Goal: Task Accomplishment & Management: Use online tool/utility

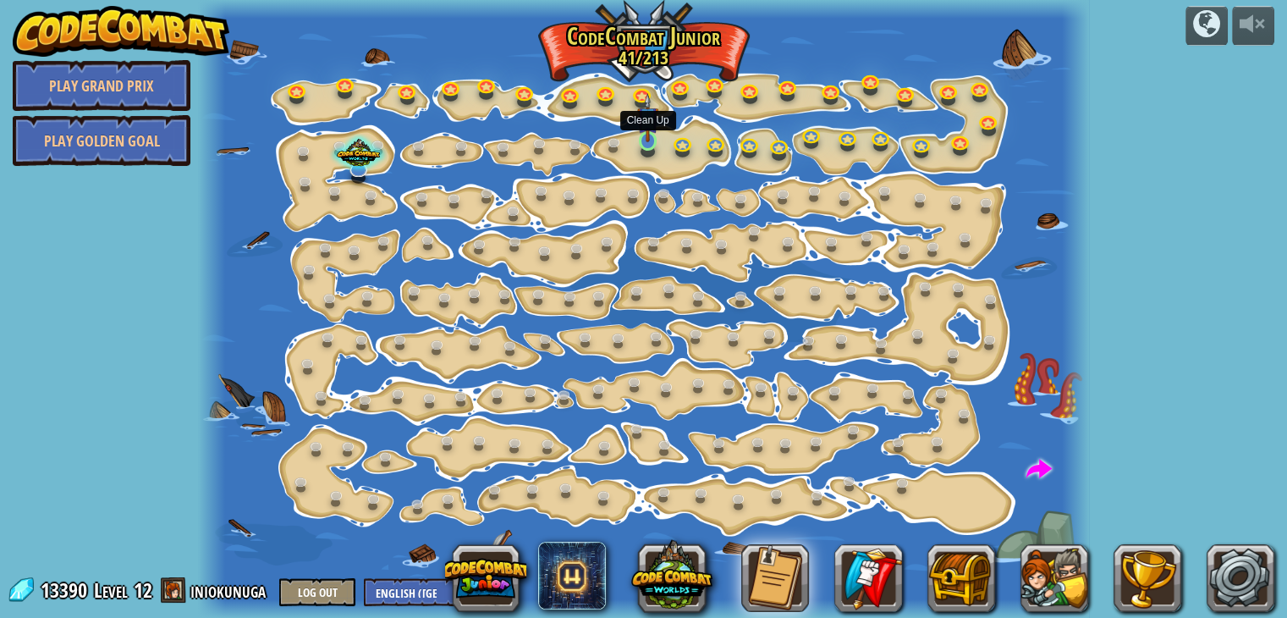
click at [646, 131] on img at bounding box center [648, 118] width 22 height 50
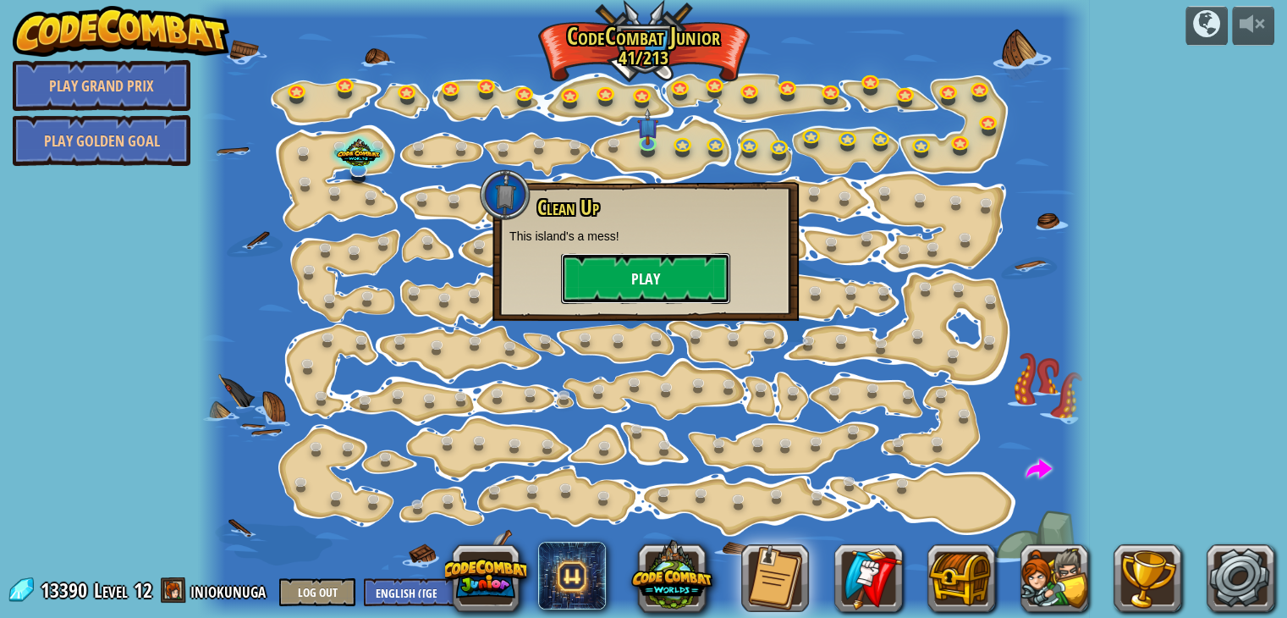
click at [624, 290] on button "Play" at bounding box center [645, 278] width 169 height 51
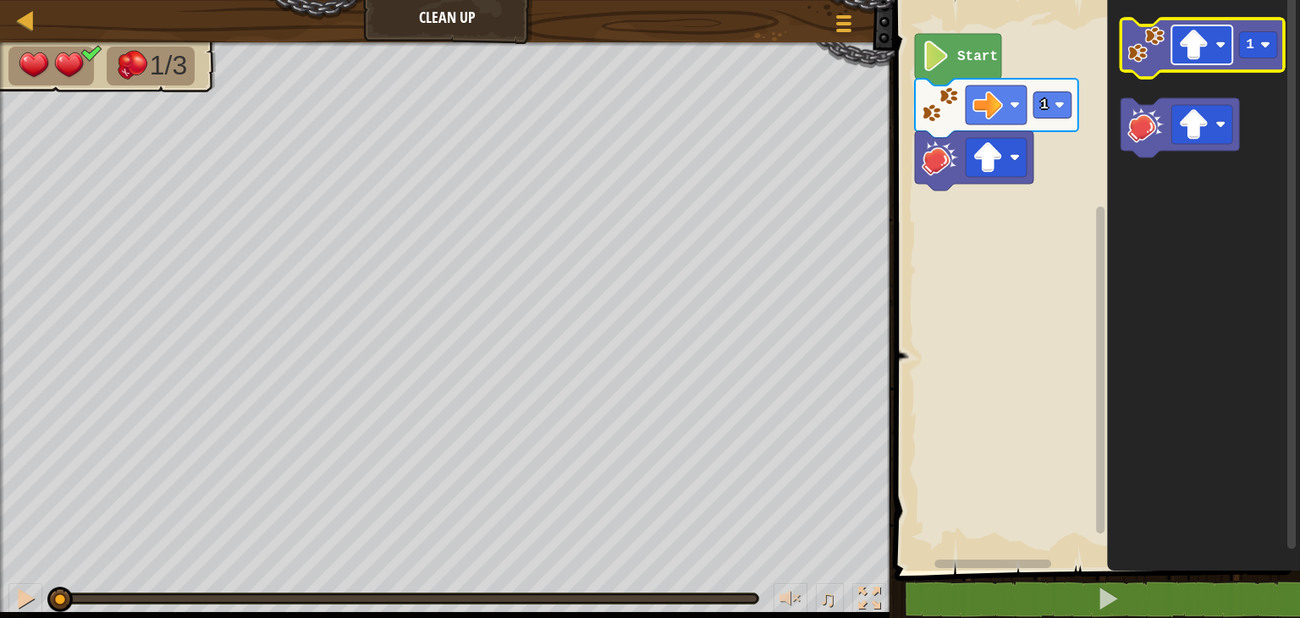
click at [1216, 37] on rect "Blockly Workspace" at bounding box center [1201, 44] width 61 height 39
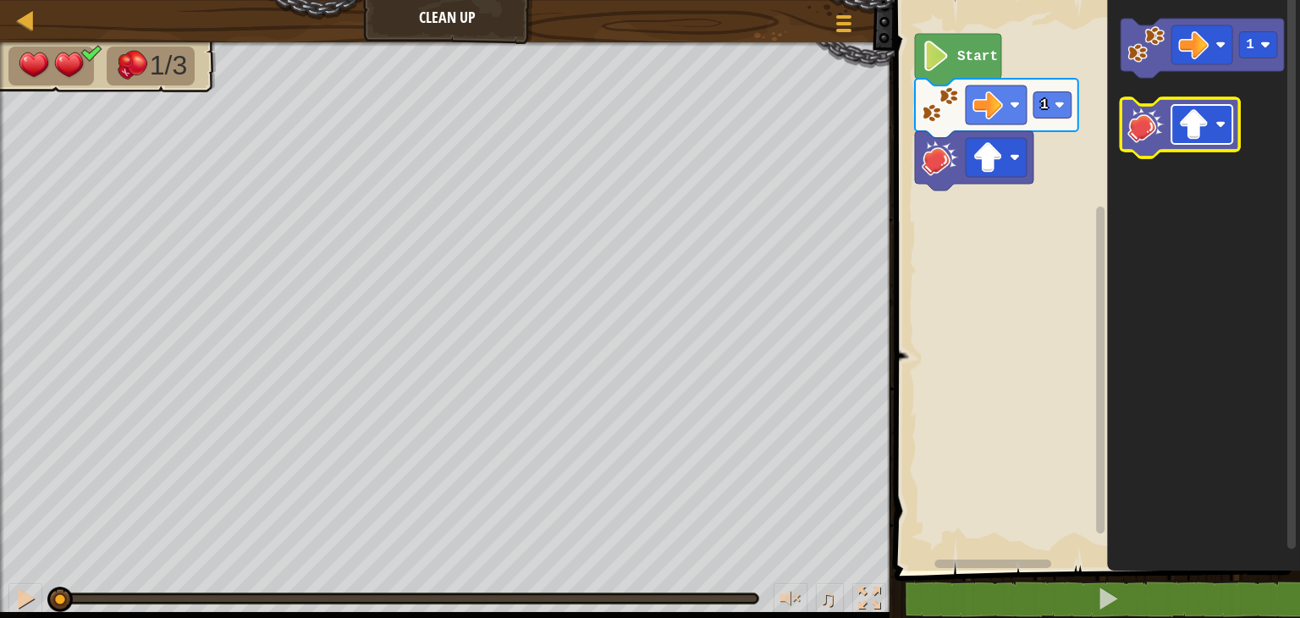
click at [1228, 116] on rect "Blockly Workspace" at bounding box center [1201, 124] width 61 height 39
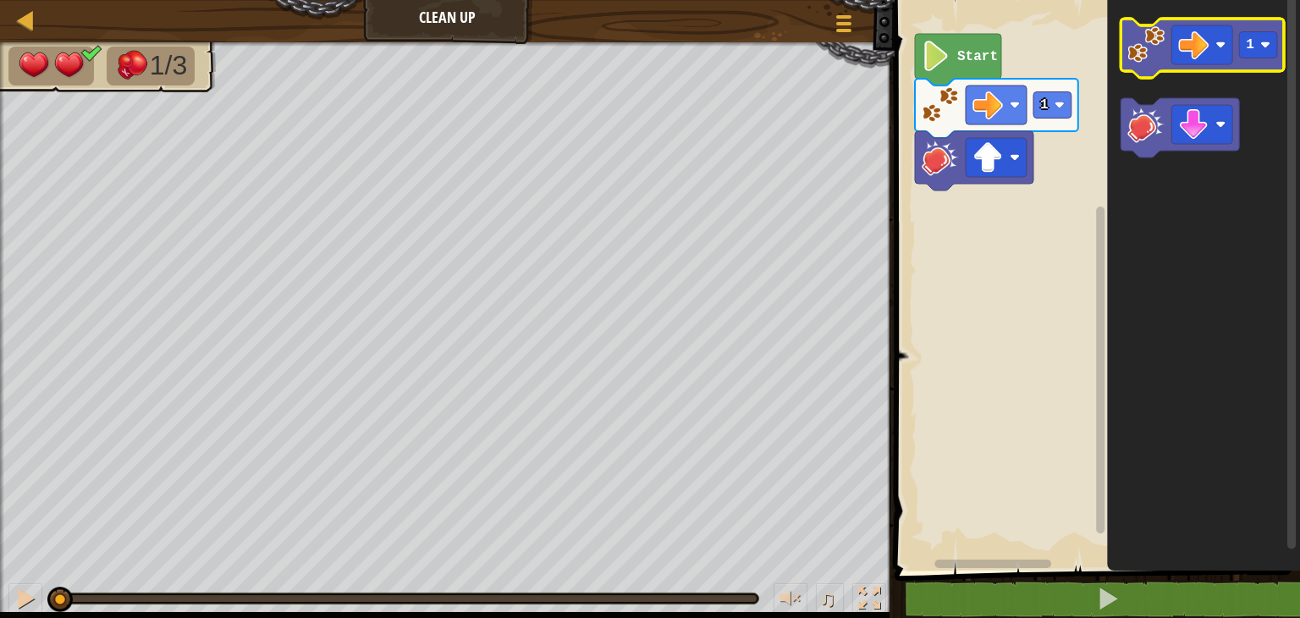
click at [1137, 51] on image "Blockly Workspace" at bounding box center [1145, 44] width 37 height 37
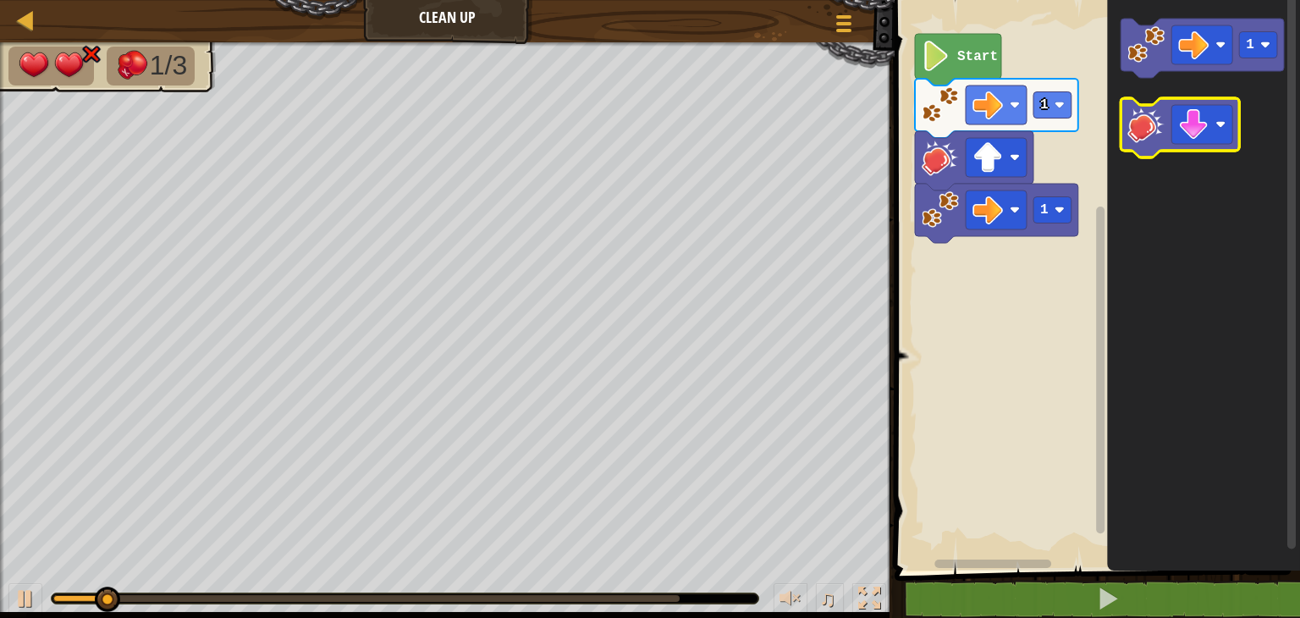
click at [1150, 107] on image "Blockly Workspace" at bounding box center [1145, 124] width 37 height 37
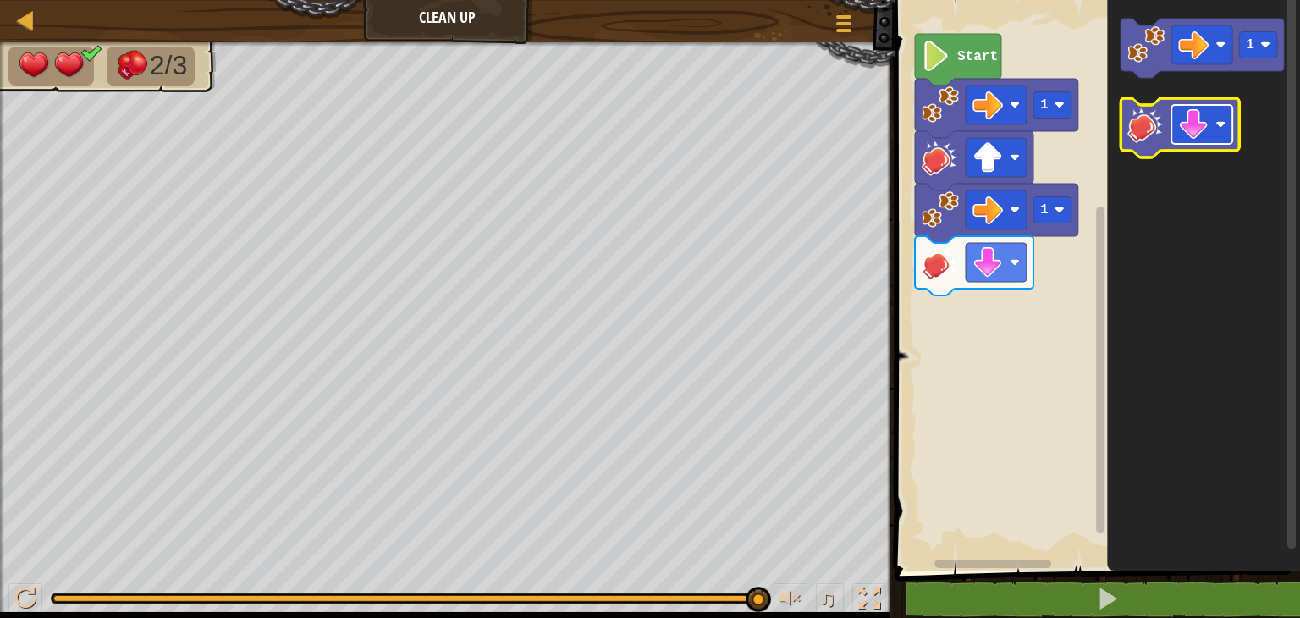
click at [1215, 124] on rect "Blockly Workspace" at bounding box center [1201, 124] width 61 height 39
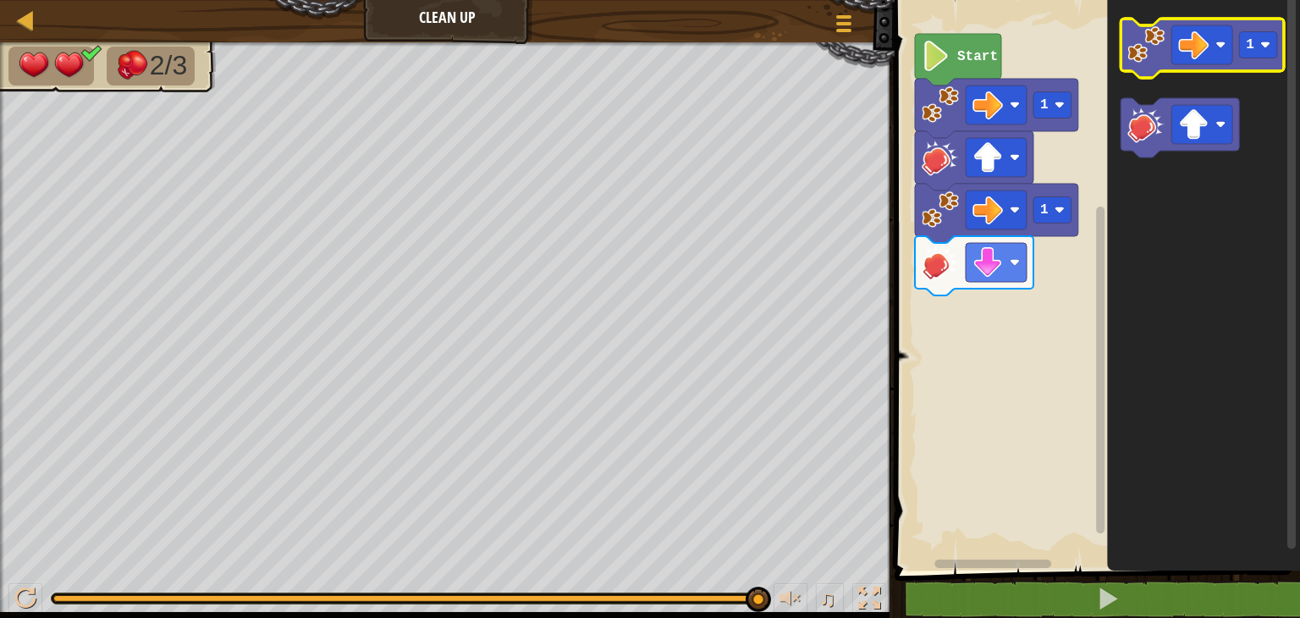
click at [1151, 46] on image "Blockly Workspace" at bounding box center [1145, 44] width 37 height 37
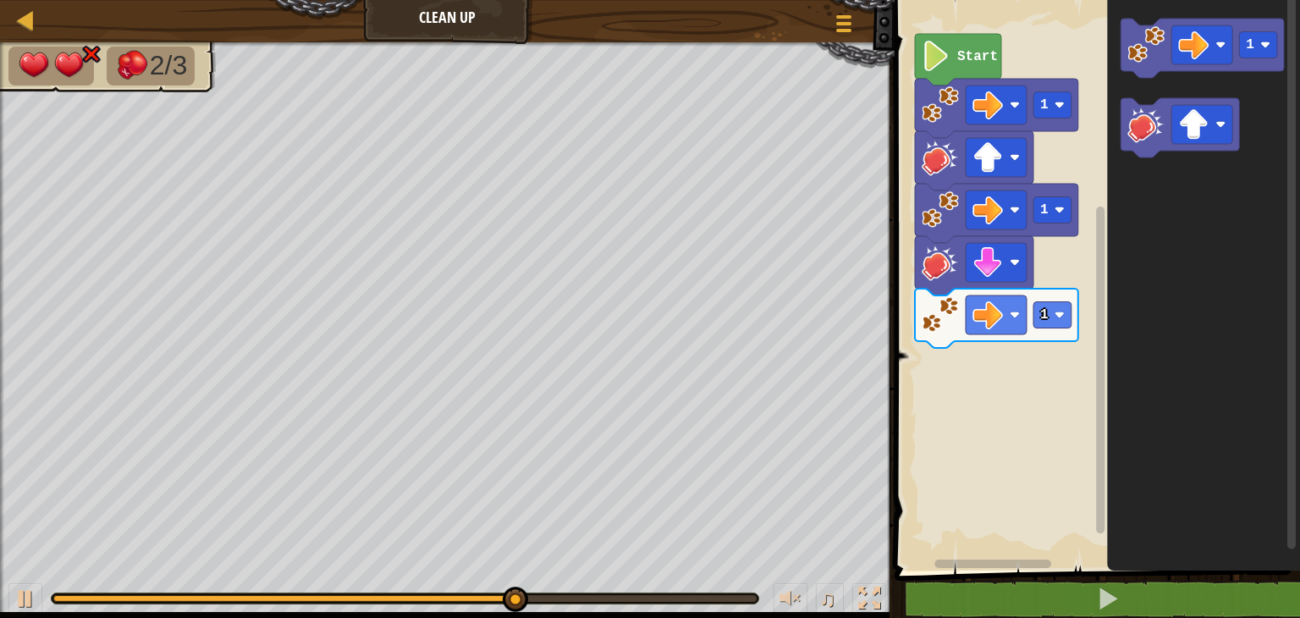
click at [1142, 82] on icon "Blockly Workspace" at bounding box center [1203, 281] width 193 height 579
click at [1127, 130] on icon "Blockly Workspace" at bounding box center [1179, 127] width 118 height 59
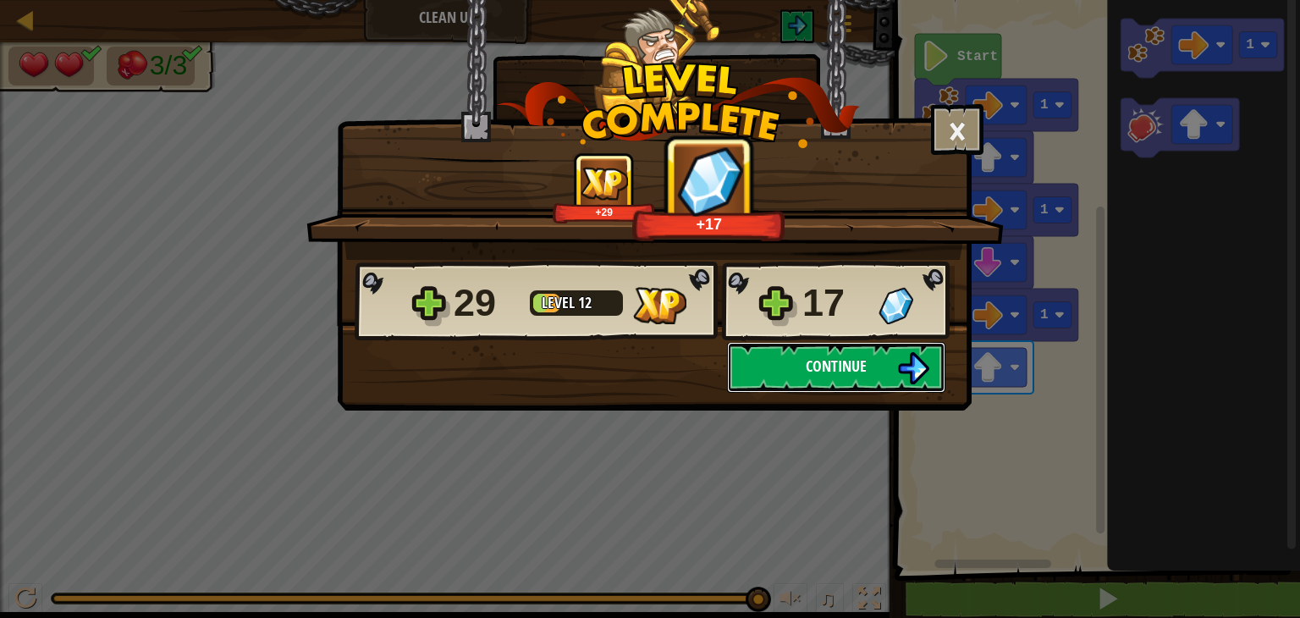
click at [873, 391] on button "Continue" at bounding box center [836, 367] width 218 height 51
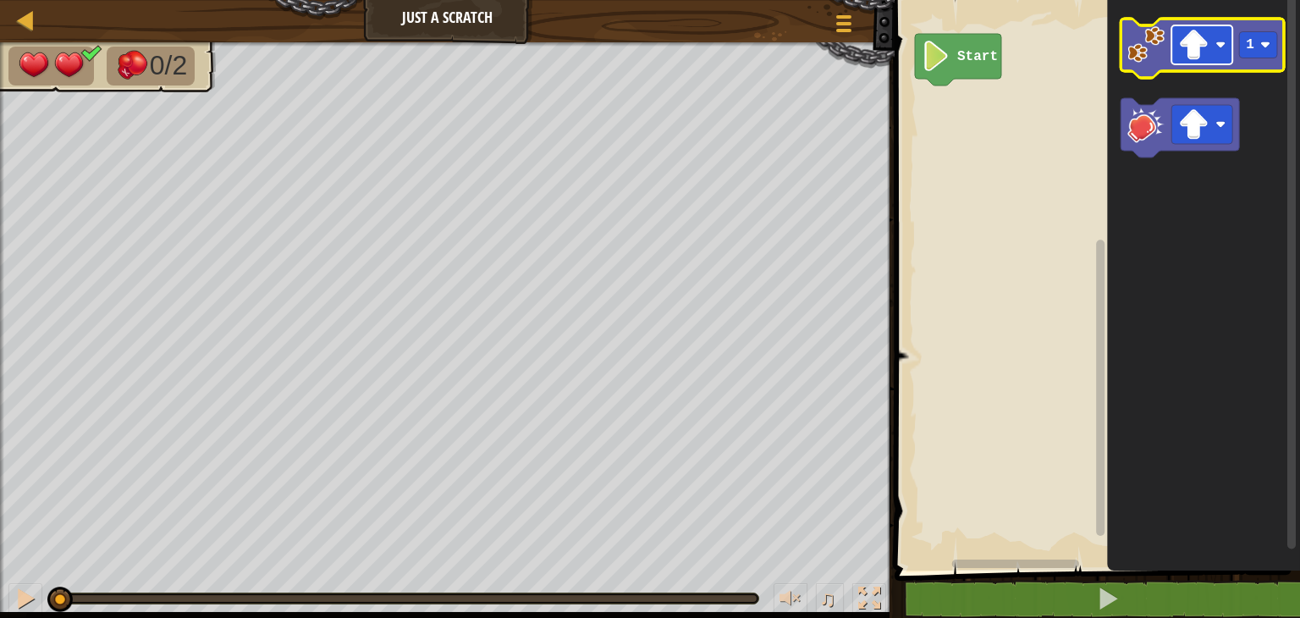
click at [1223, 42] on image "Blockly Workspace" at bounding box center [1220, 45] width 10 height 10
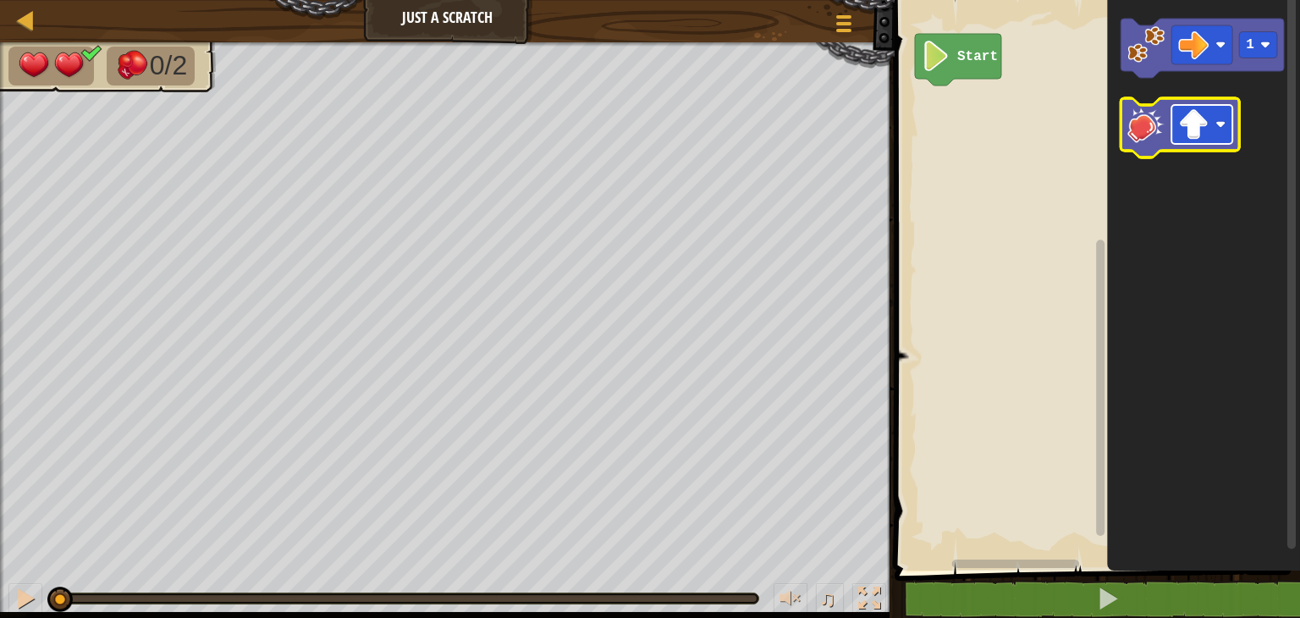
click at [1215, 121] on rect "Blockly Workspace" at bounding box center [1201, 124] width 61 height 39
click at [1146, 123] on image "Blockly Workspace" at bounding box center [1145, 124] width 37 height 37
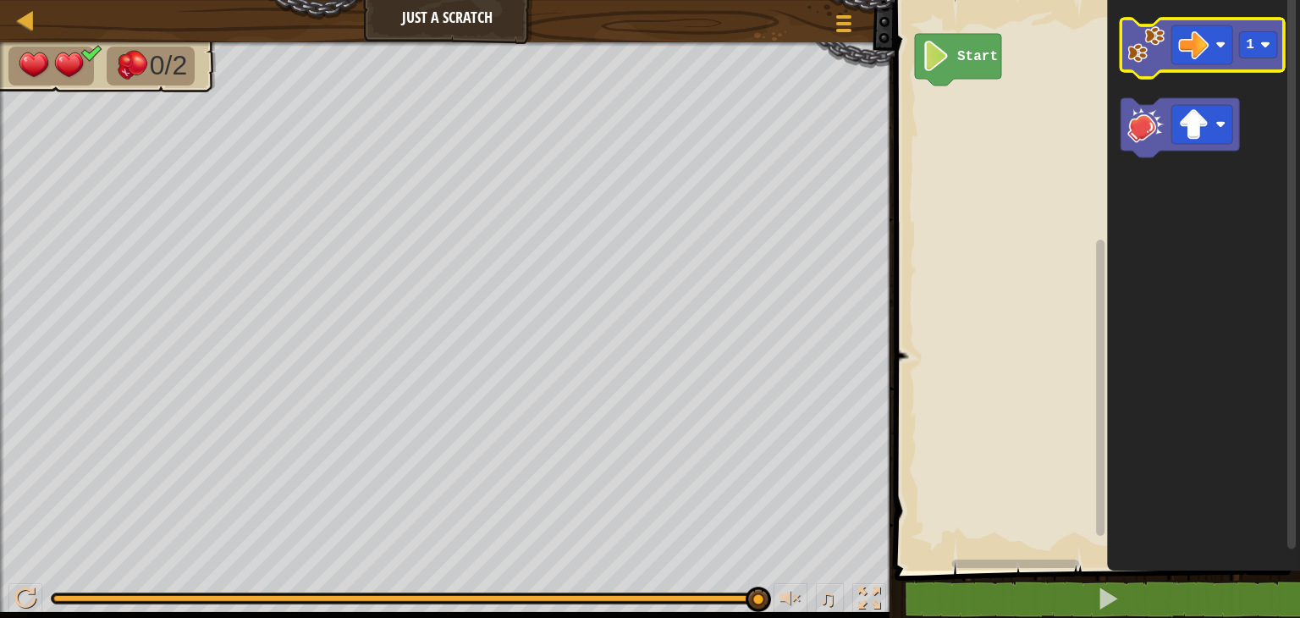
click at [1130, 41] on image "Blockly Workspace" at bounding box center [1145, 44] width 37 height 37
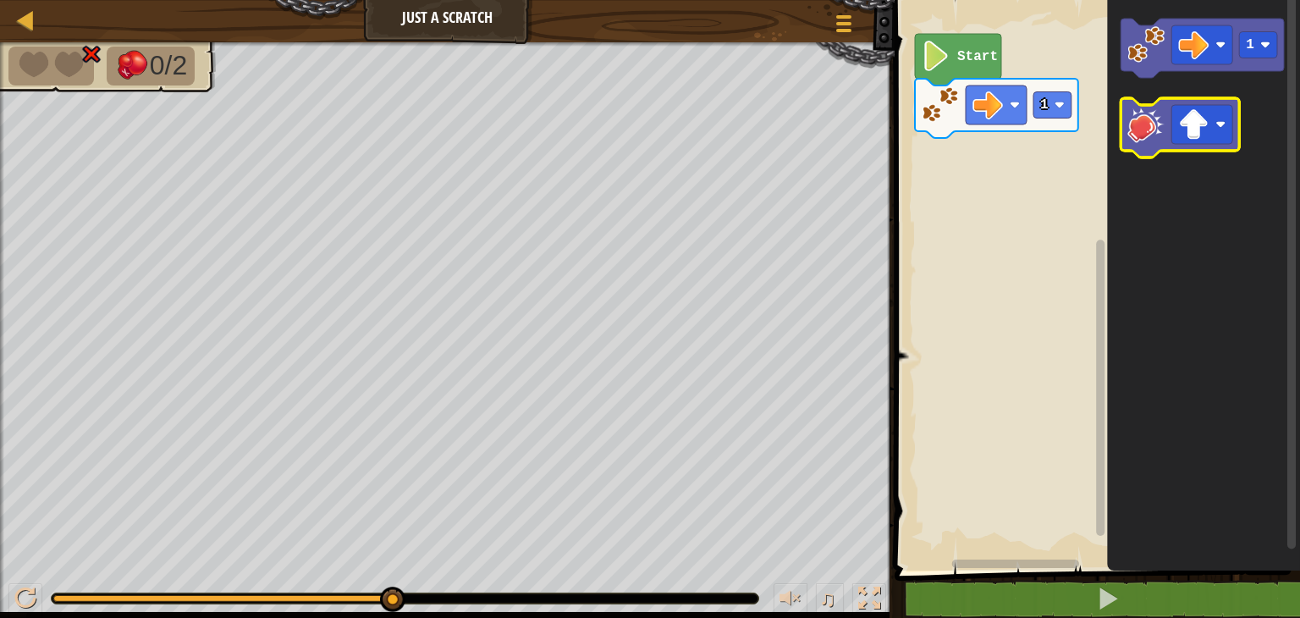
click at [1148, 129] on image "Blockly Workspace" at bounding box center [1145, 124] width 37 height 37
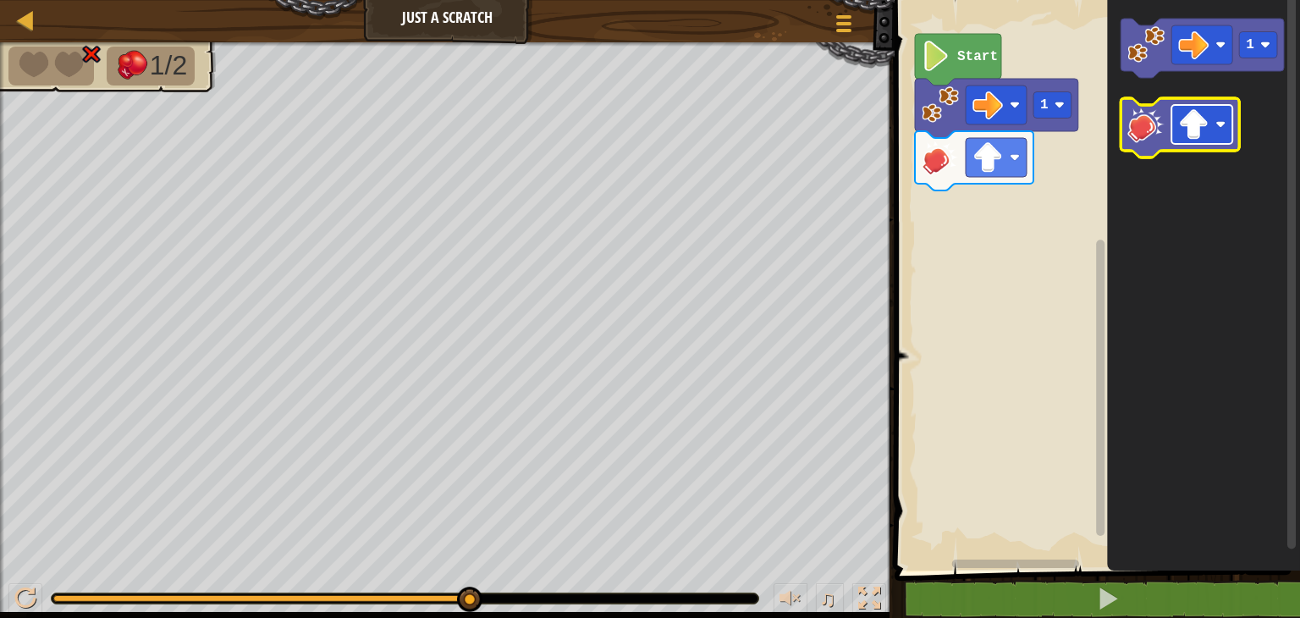
click at [1218, 110] on rect "Blockly Workspace" at bounding box center [1201, 124] width 61 height 39
click at [1145, 122] on image "Blockly Workspace" at bounding box center [1145, 124] width 37 height 37
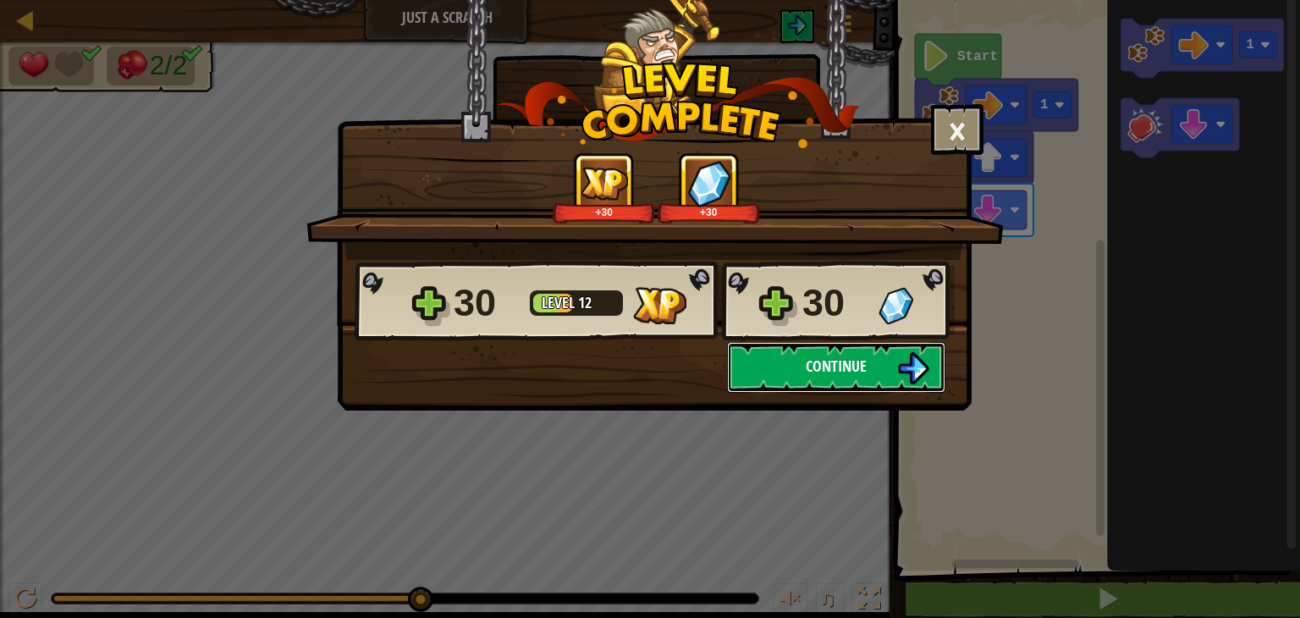
click at [897, 362] on img at bounding box center [913, 368] width 32 height 32
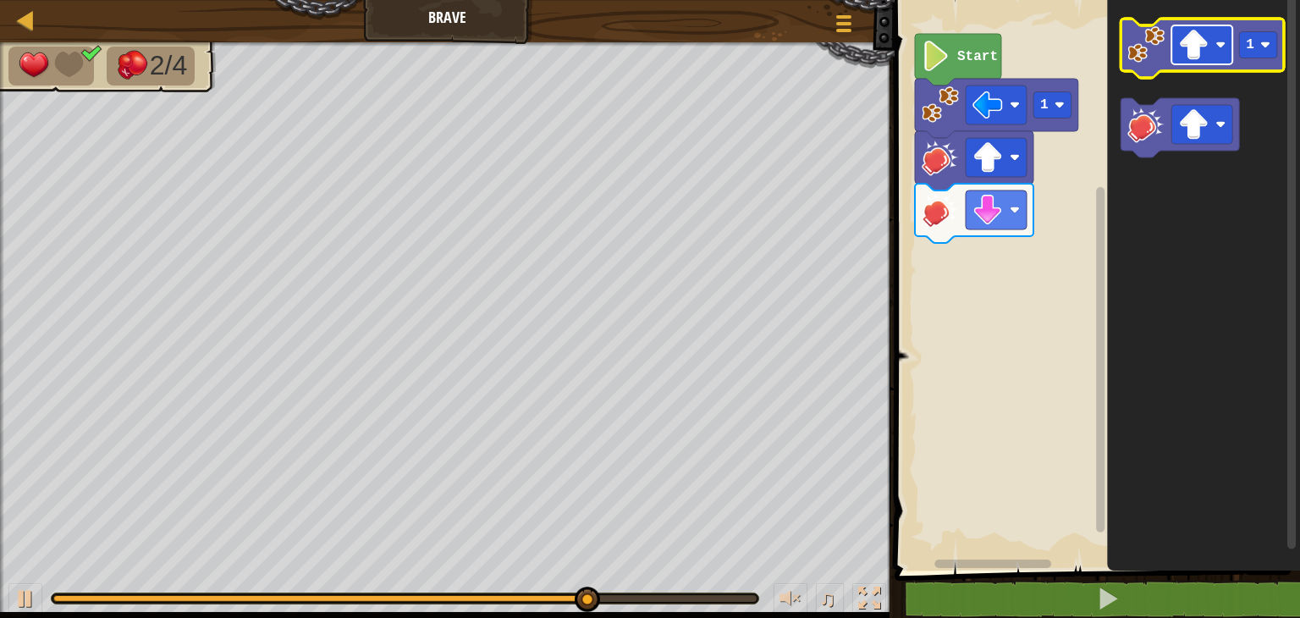
click at [1217, 39] on rect "Blockly Workspace" at bounding box center [1201, 44] width 61 height 39
click at [1138, 53] on image "Blockly Workspace" at bounding box center [1145, 44] width 37 height 37
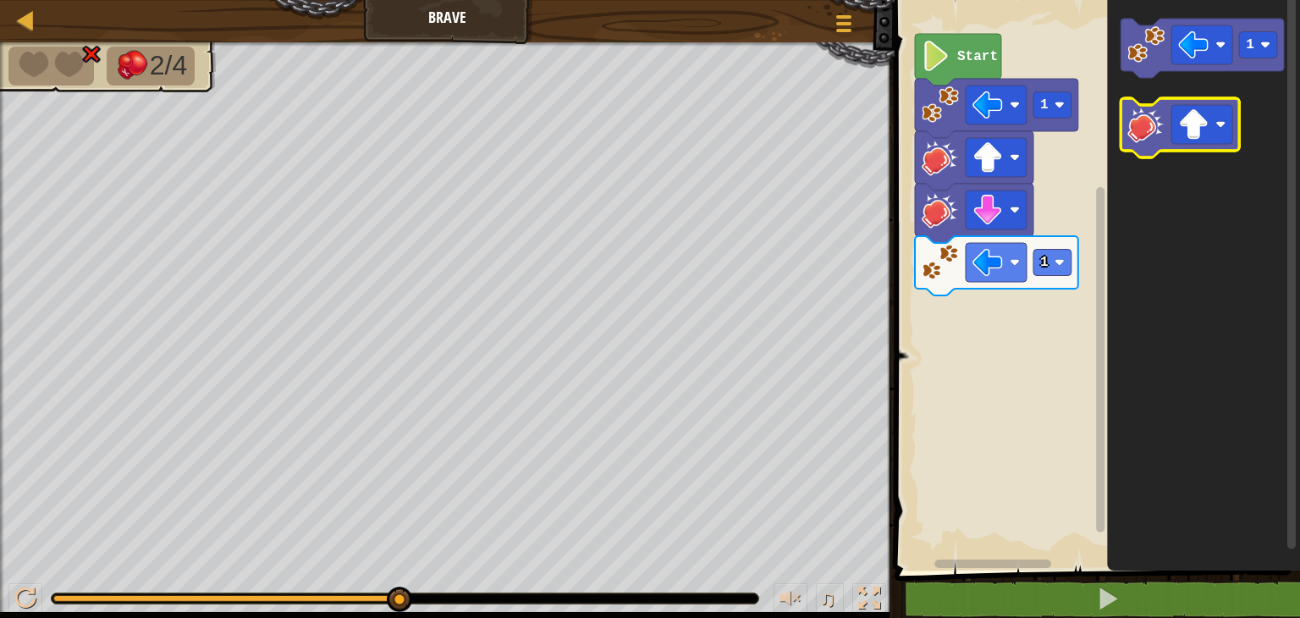
click at [1146, 119] on image "Blockly Workspace" at bounding box center [1145, 124] width 37 height 37
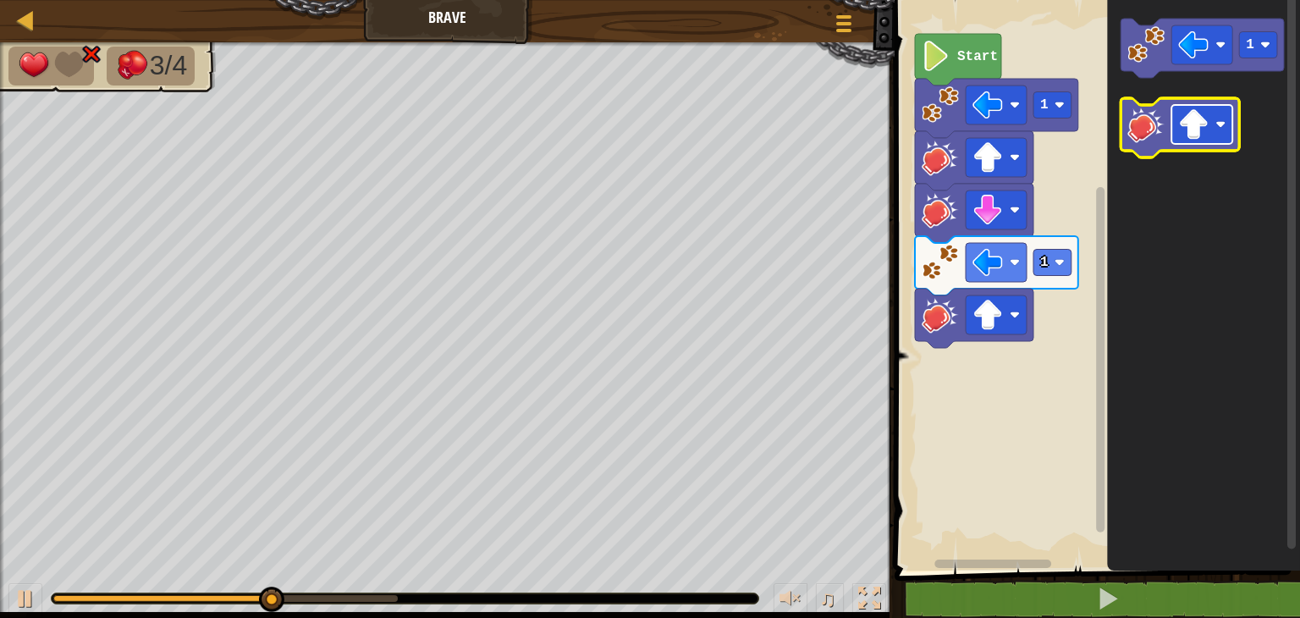
click at [1228, 126] on rect "Blockly Workspace" at bounding box center [1201, 124] width 61 height 39
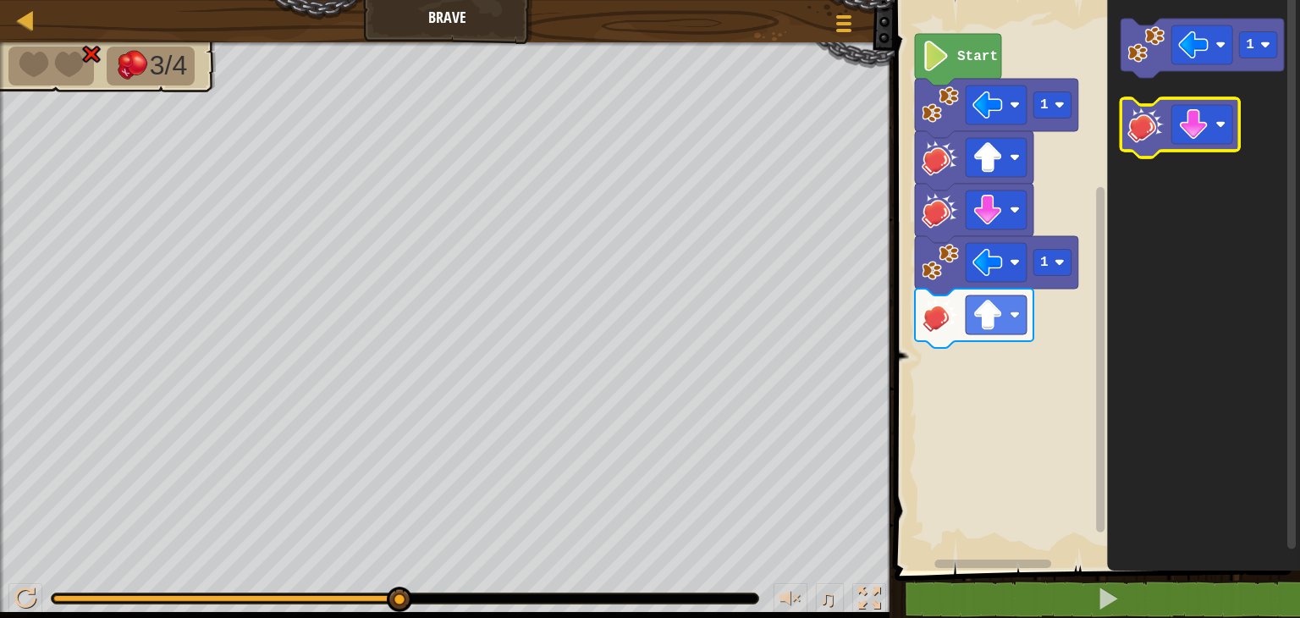
click at [1143, 136] on image "Blockly Workspace" at bounding box center [1145, 124] width 37 height 37
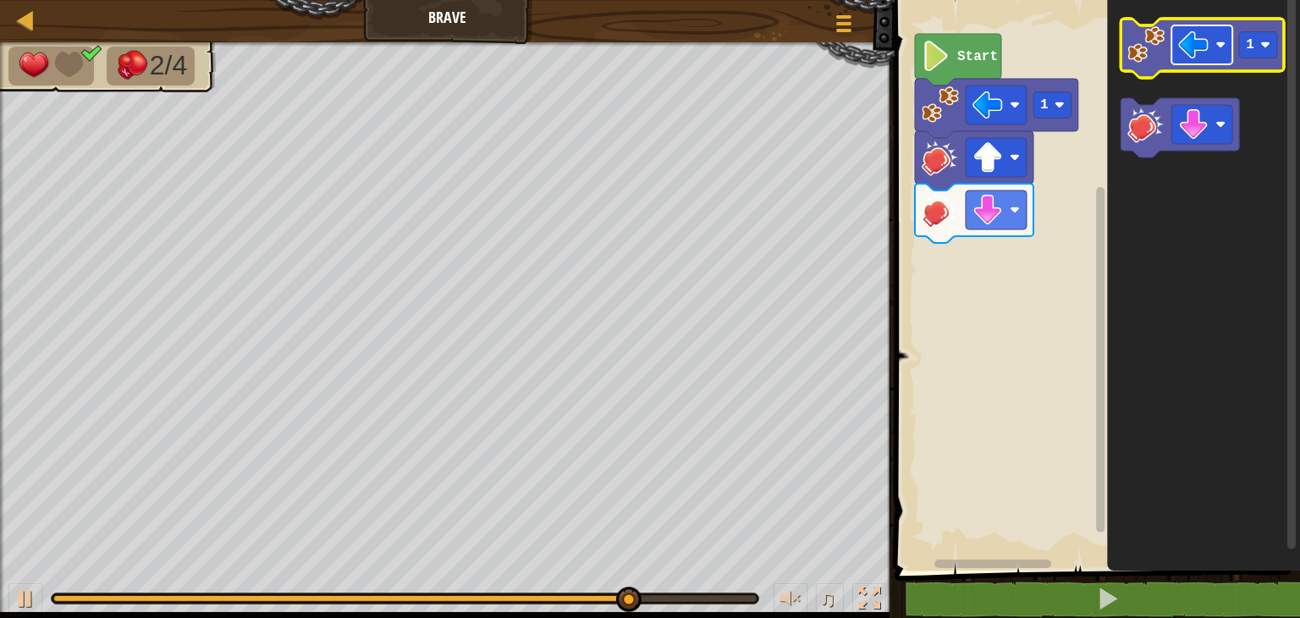
click at [1217, 41] on image "Blockly Workspace" at bounding box center [1220, 45] width 10 height 10
click at [1146, 47] on image "Blockly Workspace" at bounding box center [1145, 44] width 37 height 37
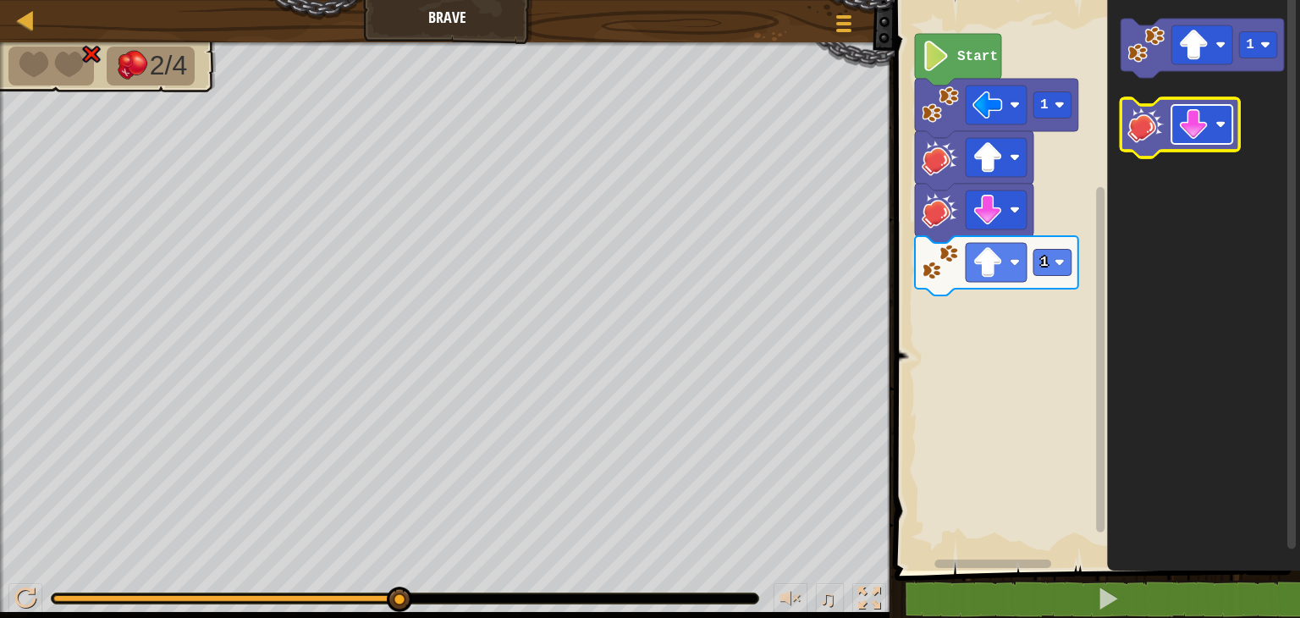
click at [1221, 120] on image "Blockly Workspace" at bounding box center [1220, 124] width 10 height 10
click at [1124, 124] on icon "Blockly Workspace" at bounding box center [1179, 127] width 118 height 59
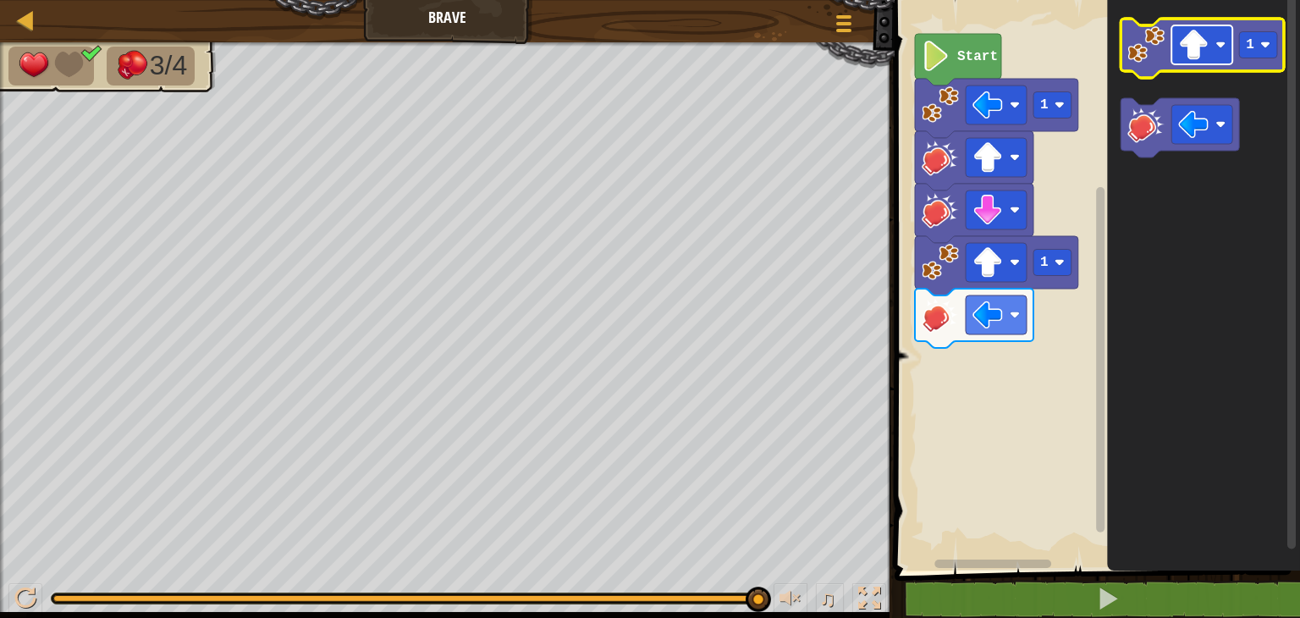
click at [1215, 44] on image "Blockly Workspace" at bounding box center [1220, 45] width 10 height 10
click at [1140, 55] on image "Blockly Workspace" at bounding box center [1145, 44] width 37 height 37
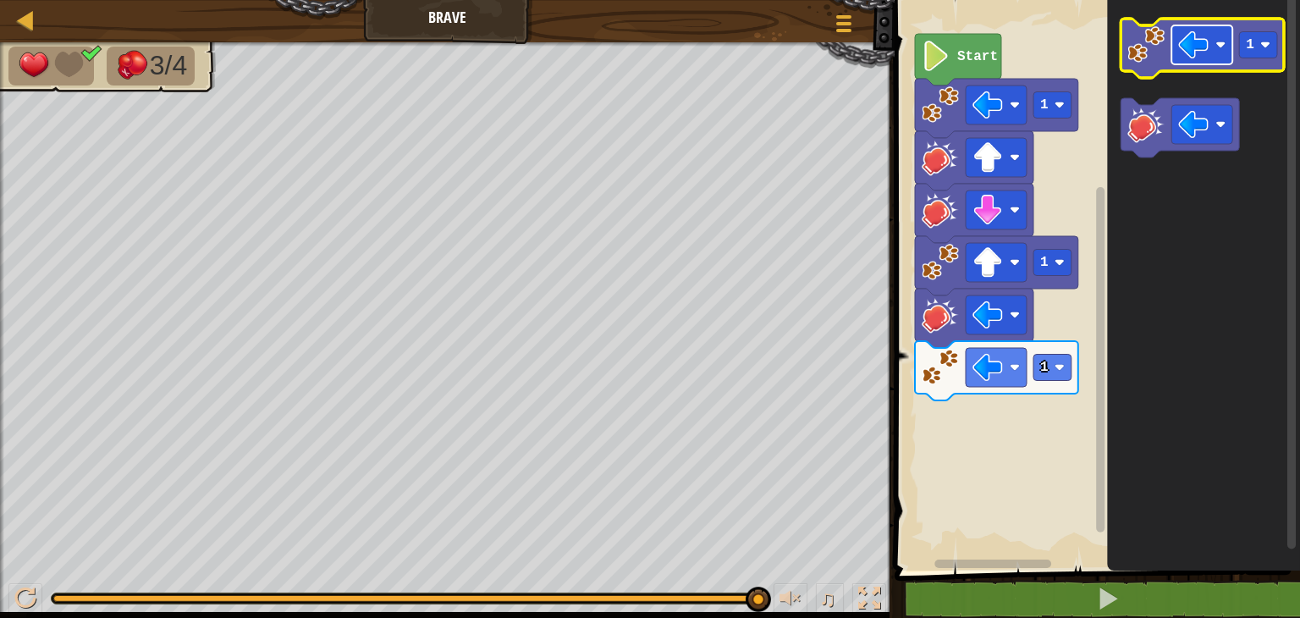
click at [1217, 55] on rect "Blockly Workspace" at bounding box center [1201, 44] width 61 height 39
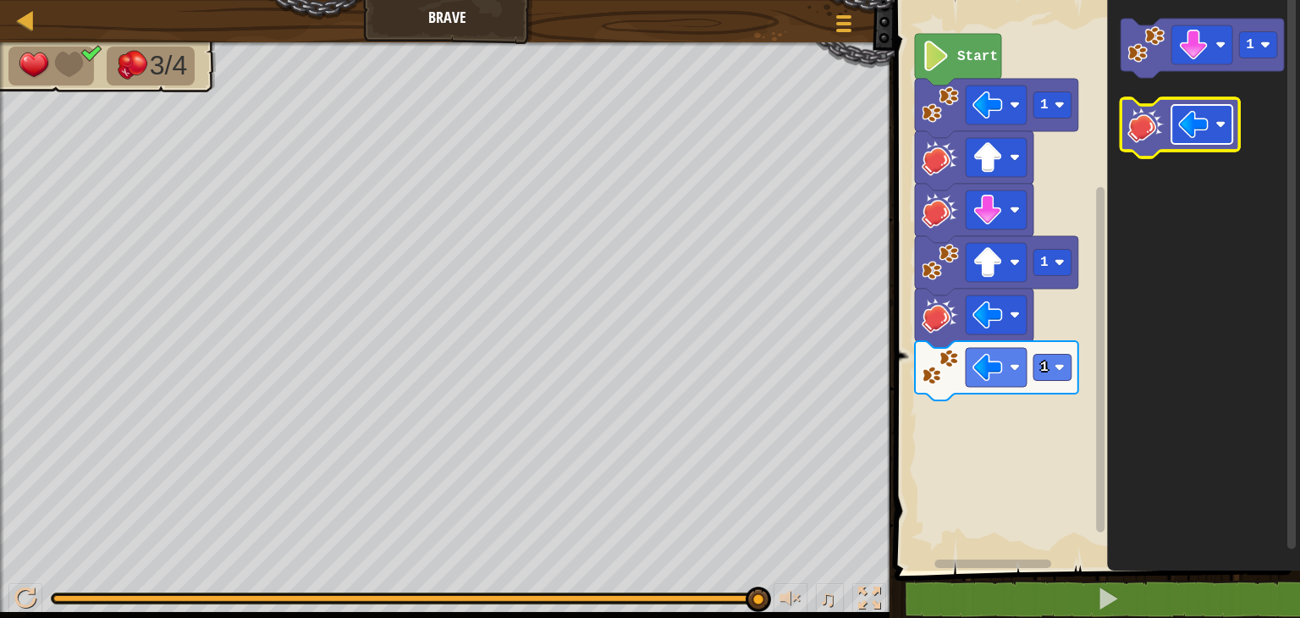
click at [1226, 113] on rect "Blockly Workspace" at bounding box center [1201, 124] width 61 height 39
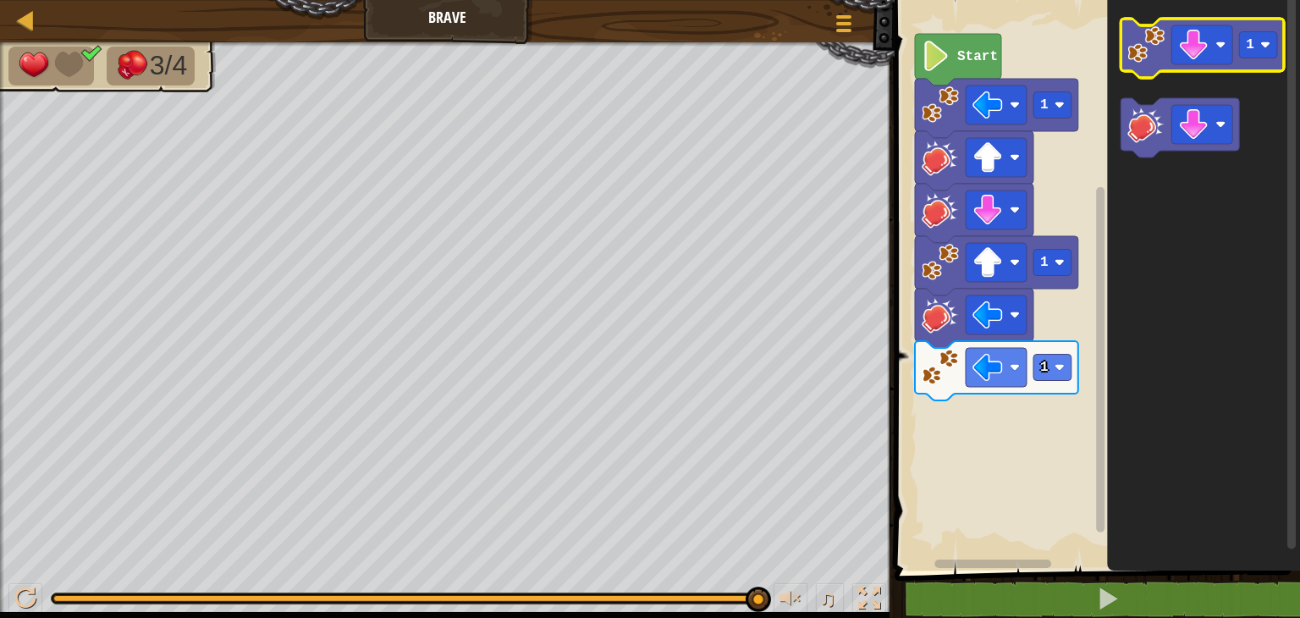
click at [1144, 66] on icon "Blockly Workspace" at bounding box center [1201, 48] width 163 height 59
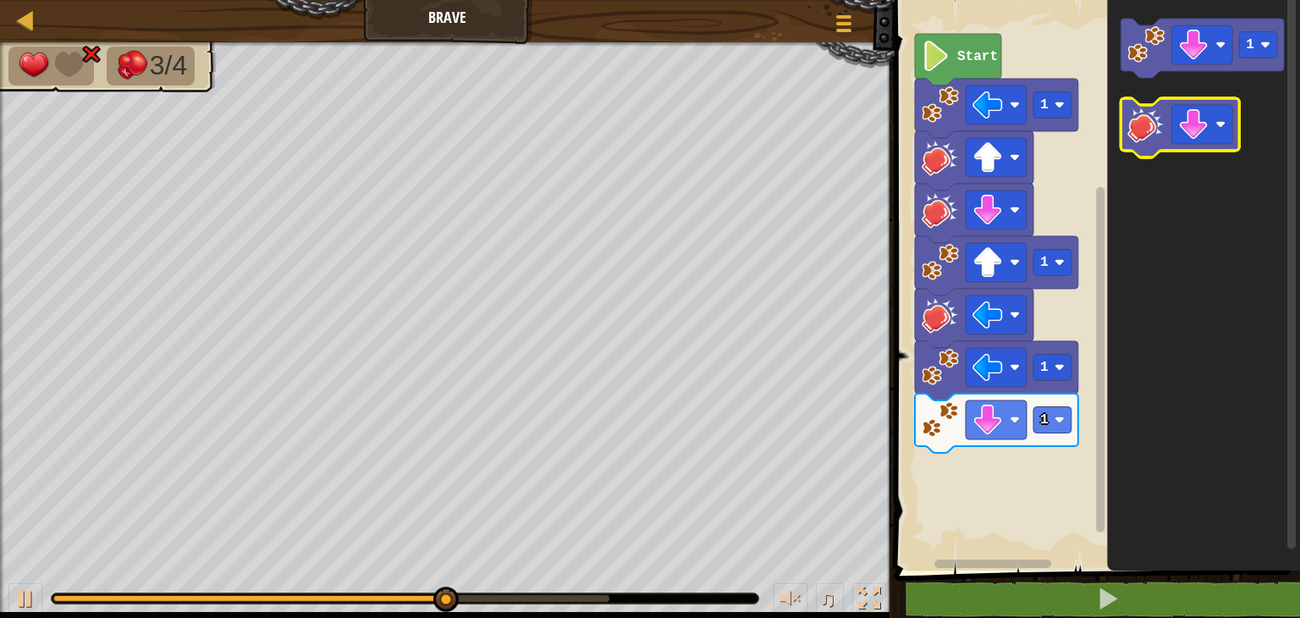
click at [1145, 126] on image "Blockly Workspace" at bounding box center [1145, 124] width 37 height 37
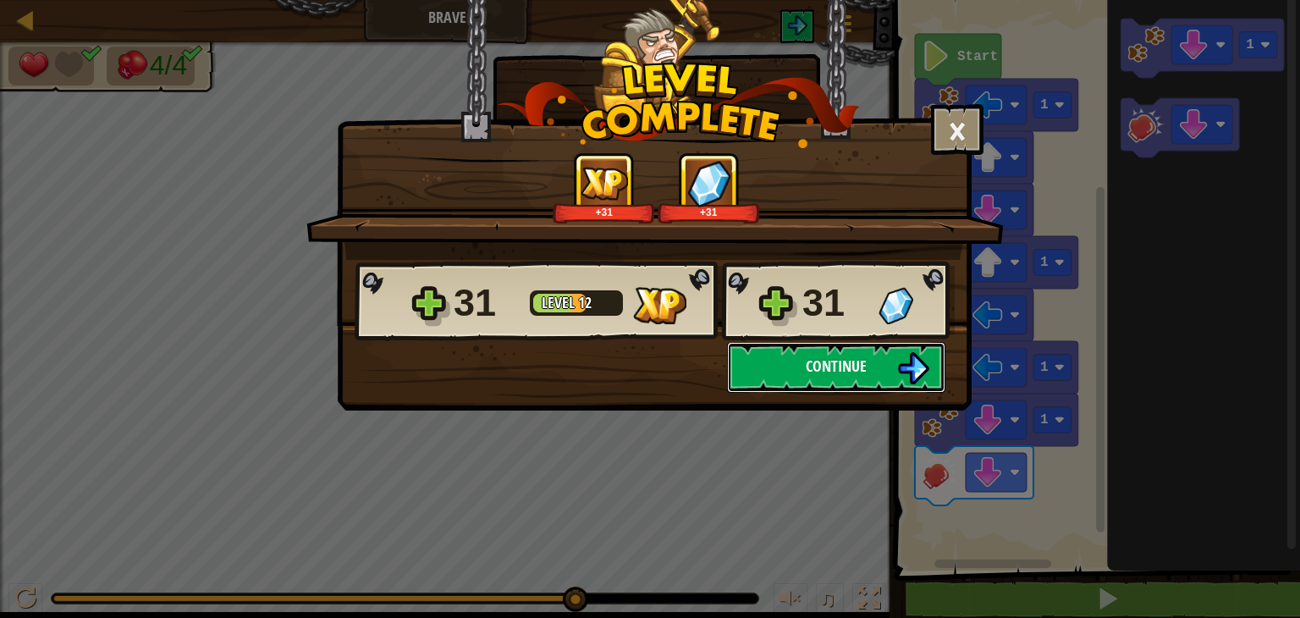
click at [903, 361] on img at bounding box center [913, 368] width 32 height 32
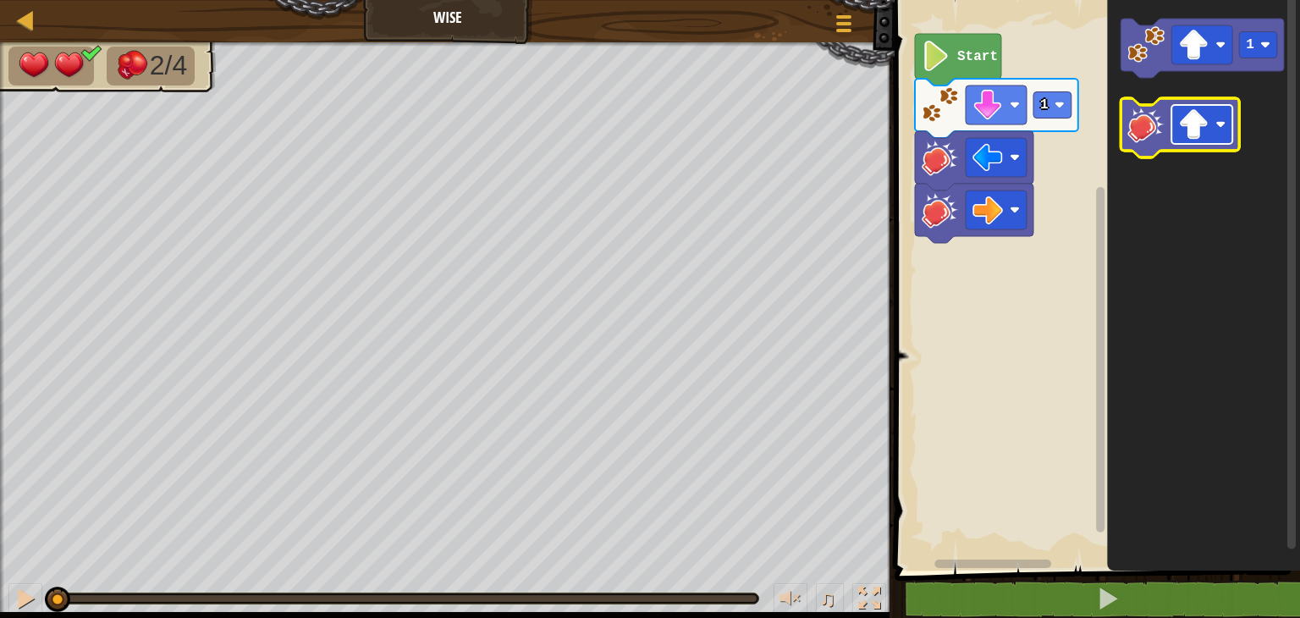
click at [1223, 118] on rect "Blockly Workspace" at bounding box center [1201, 124] width 61 height 39
click at [1148, 123] on image "Blockly Workspace" at bounding box center [1145, 124] width 37 height 37
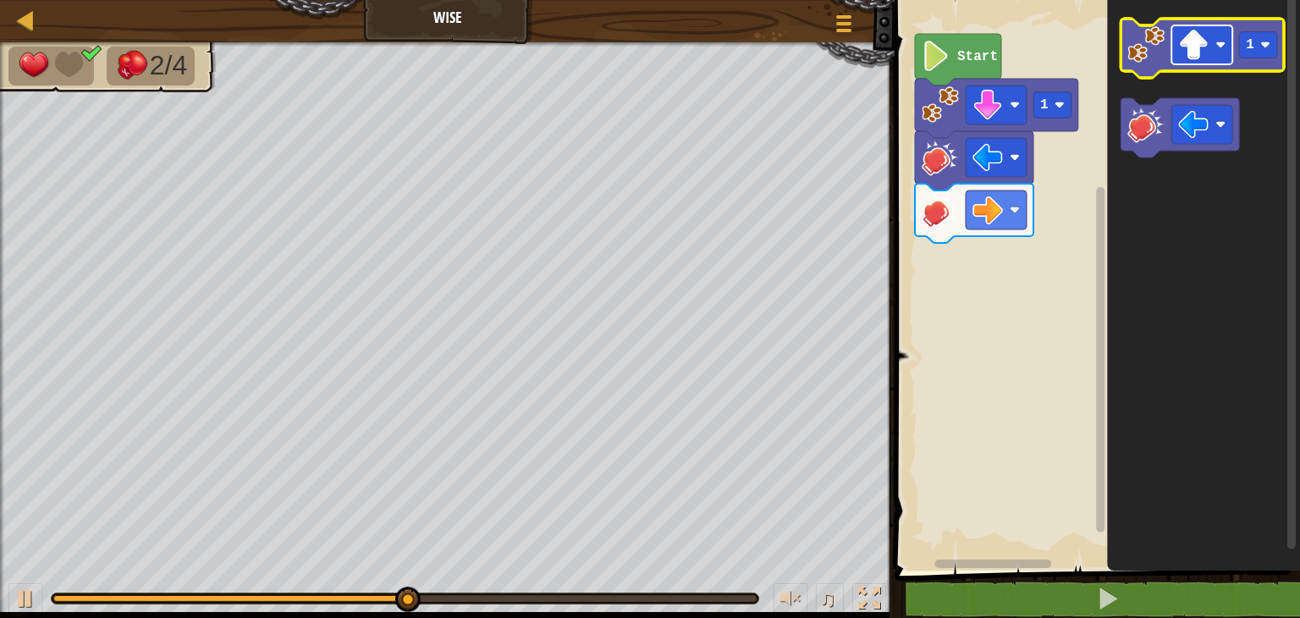
click at [1218, 41] on image "Blockly Workspace" at bounding box center [1220, 45] width 10 height 10
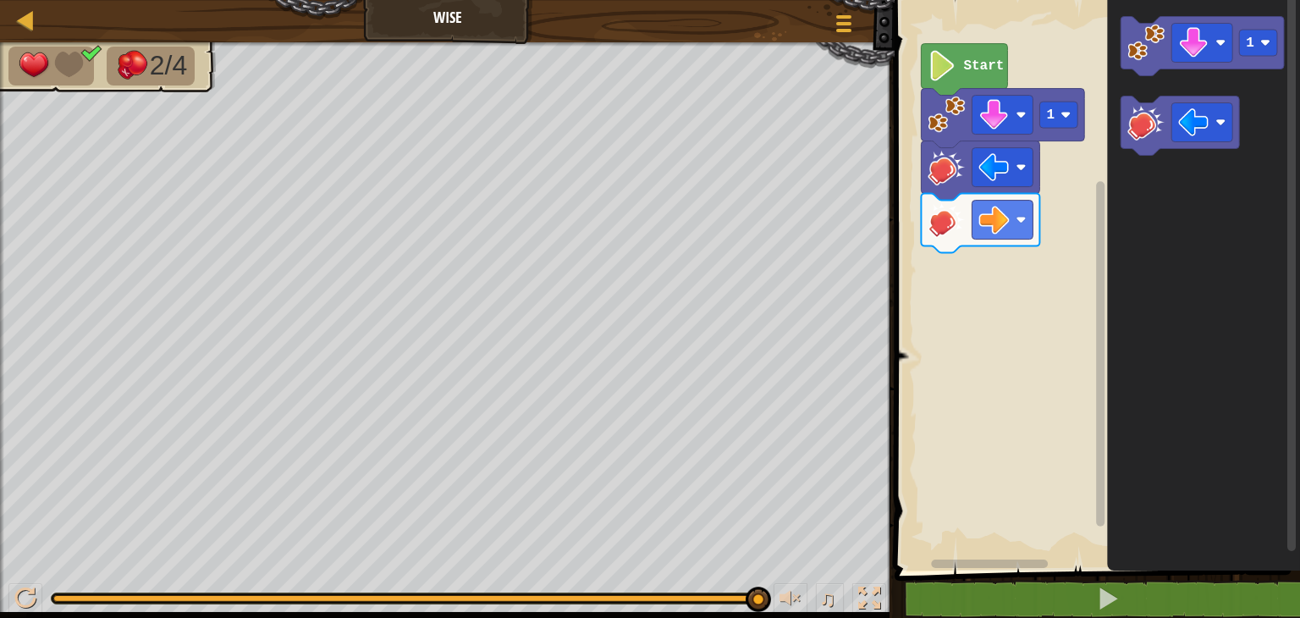
click at [1039, 52] on rect "Blockly Workspace" at bounding box center [1094, 281] width 410 height 579
click at [1215, 118] on image "Blockly Workspace" at bounding box center [1220, 123] width 10 height 10
click at [1136, 46] on image "Blockly Workspace" at bounding box center [1145, 42] width 37 height 37
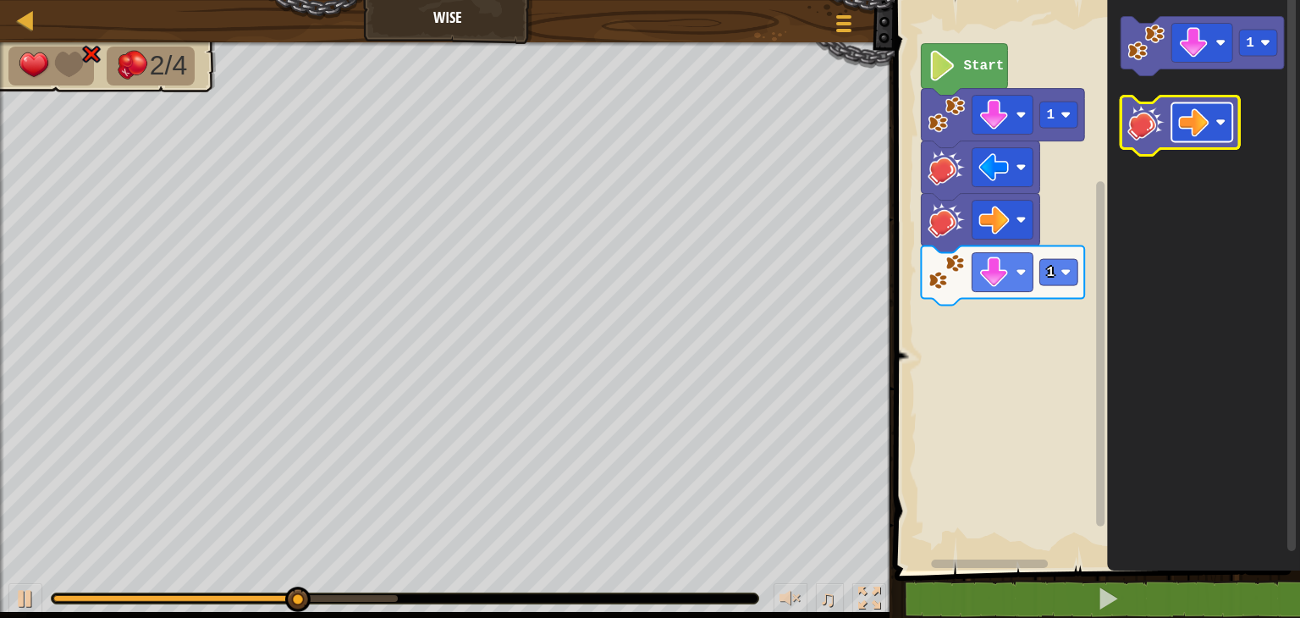
click at [1224, 118] on image "Blockly Workspace" at bounding box center [1220, 123] width 10 height 10
click at [1141, 114] on image "Blockly Workspace" at bounding box center [1145, 121] width 37 height 37
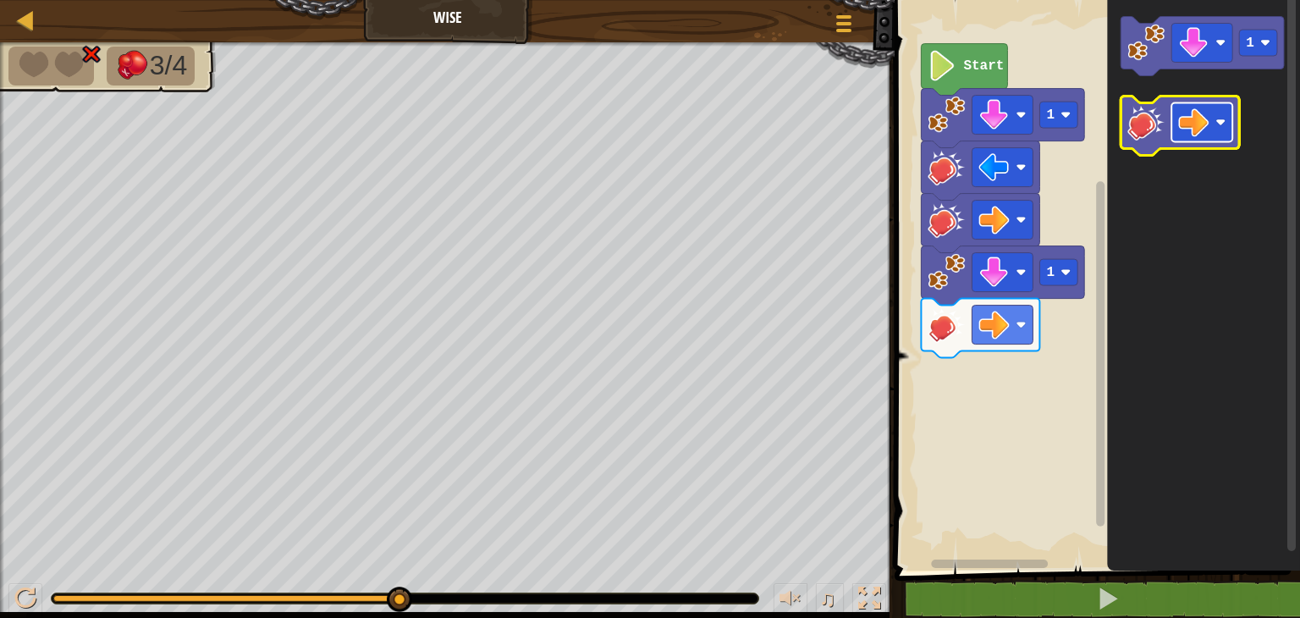
click at [1223, 114] on rect "Blockly Workspace" at bounding box center [1201, 122] width 61 height 39
click at [1139, 118] on image "Blockly Workspace" at bounding box center [1145, 121] width 37 height 37
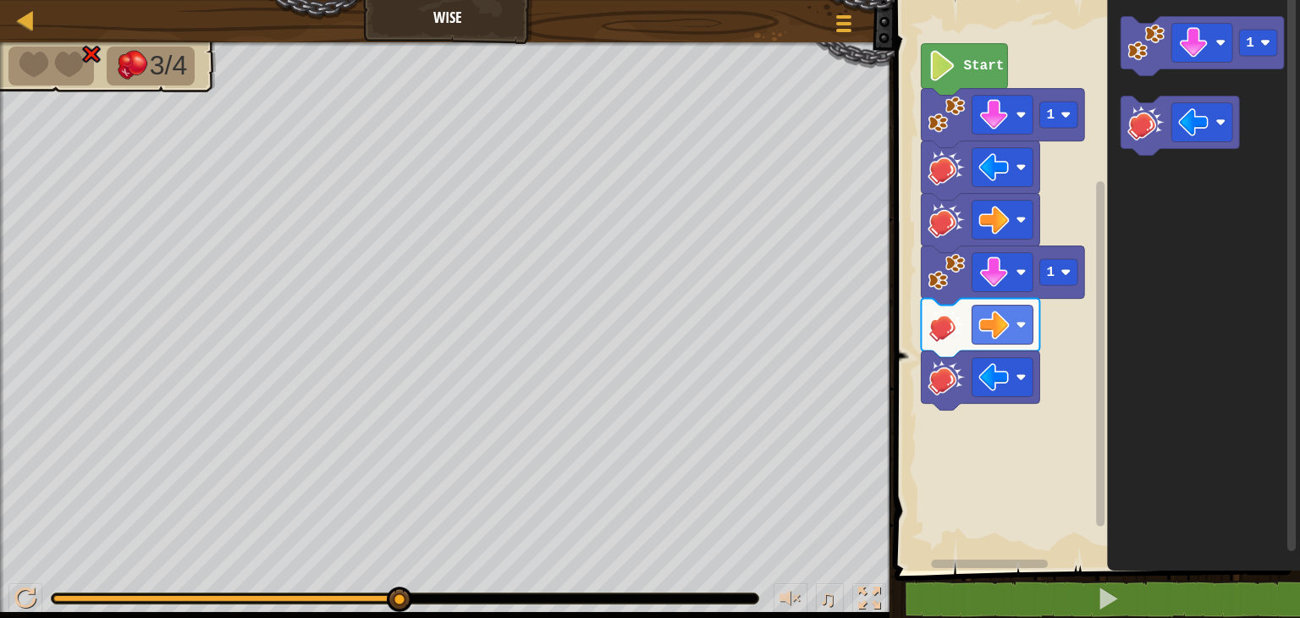
click at [1235, 312] on icon "Blockly Workspace" at bounding box center [1203, 281] width 193 height 579
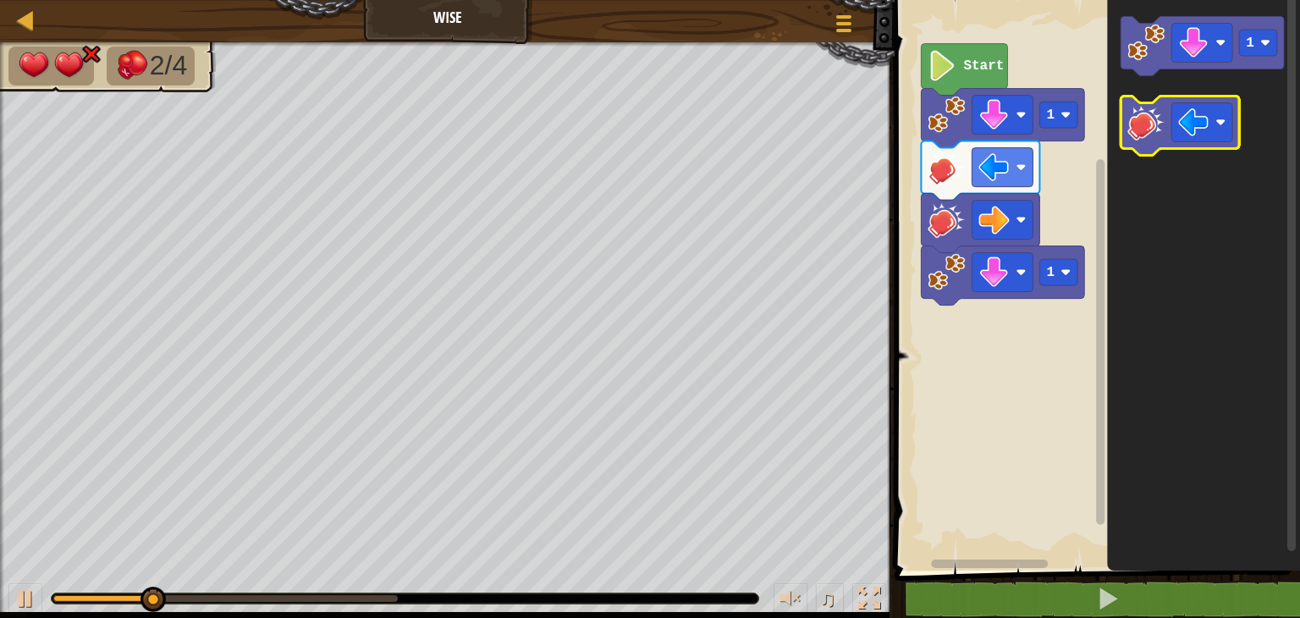
click at [1156, 128] on image "Blockly Workspace" at bounding box center [1145, 121] width 37 height 37
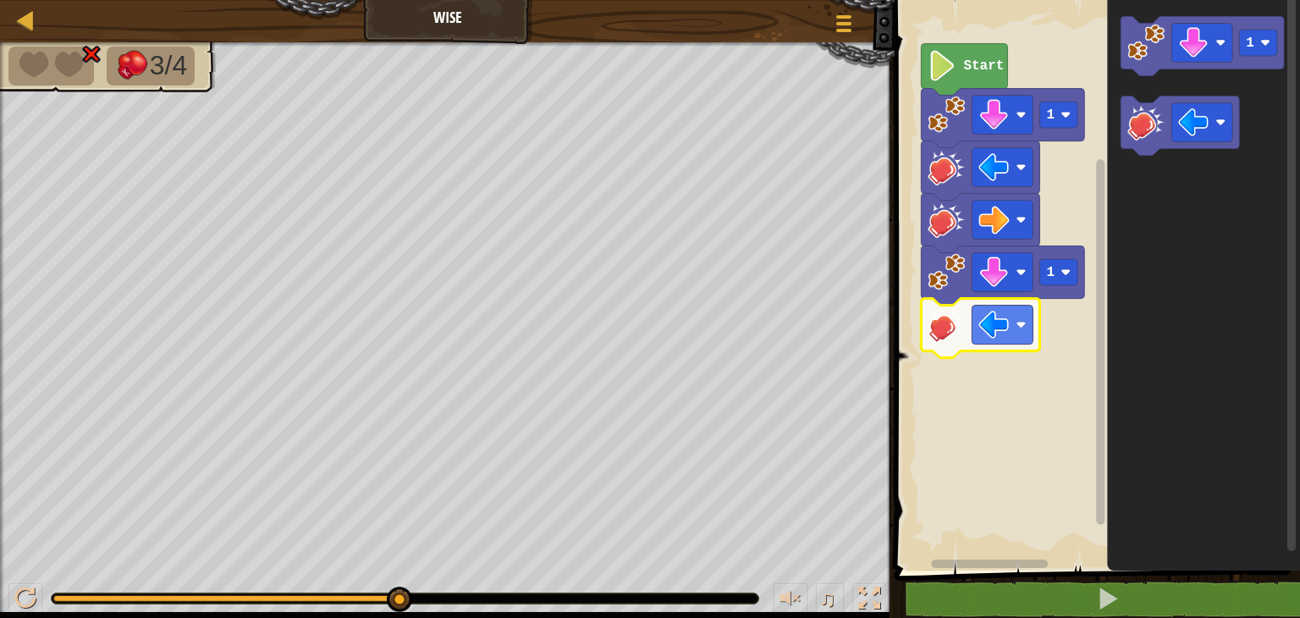
click at [901, 339] on rect "Blockly Workspace" at bounding box center [1094, 281] width 410 height 579
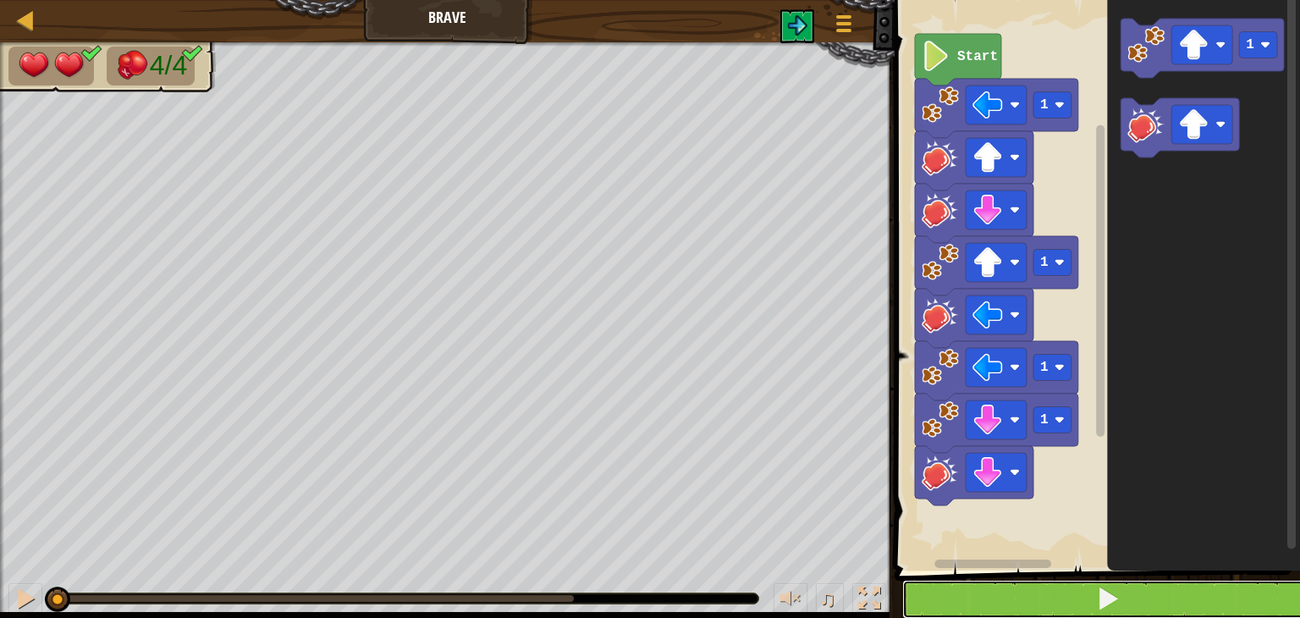
click at [990, 583] on button at bounding box center [1107, 599] width 410 height 39
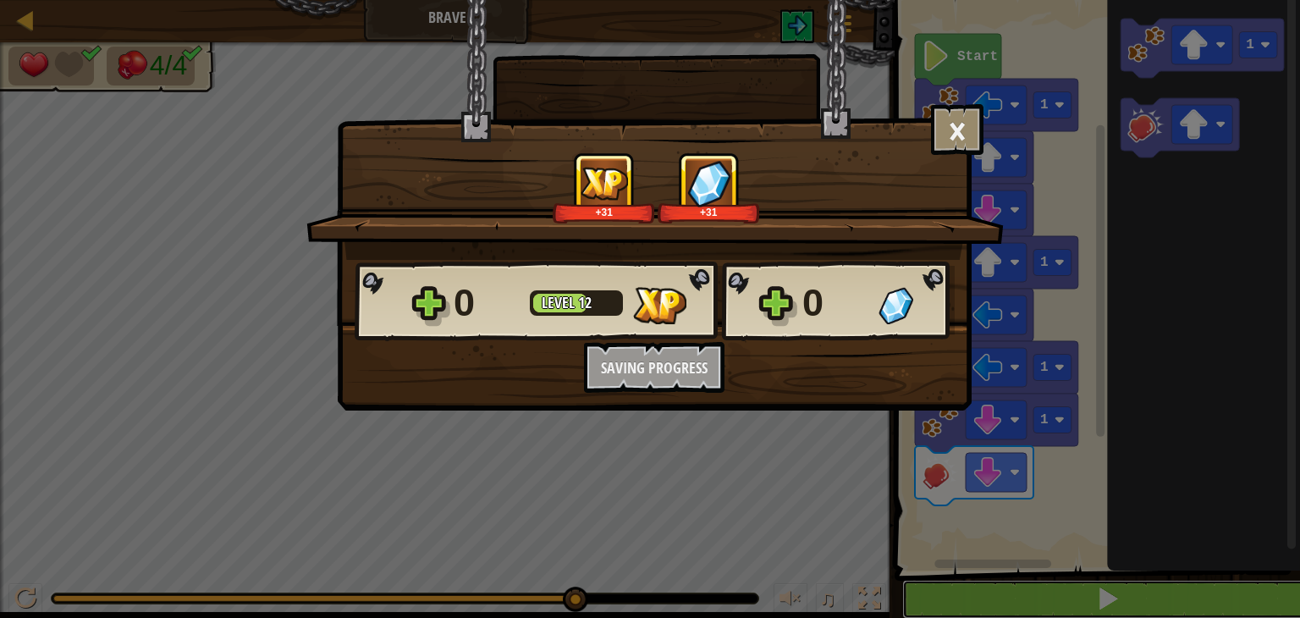
scroll to position [1, 0]
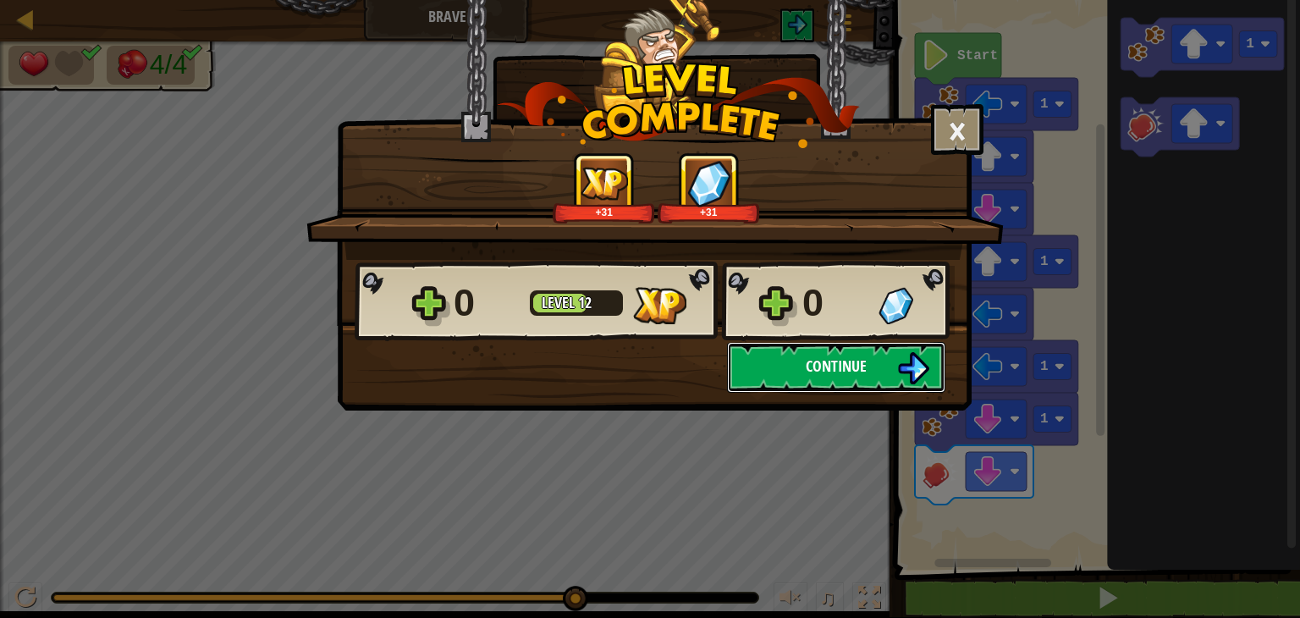
click at [890, 364] on button "Continue" at bounding box center [836, 367] width 218 height 51
